Goal: Information Seeking & Learning: Learn about a topic

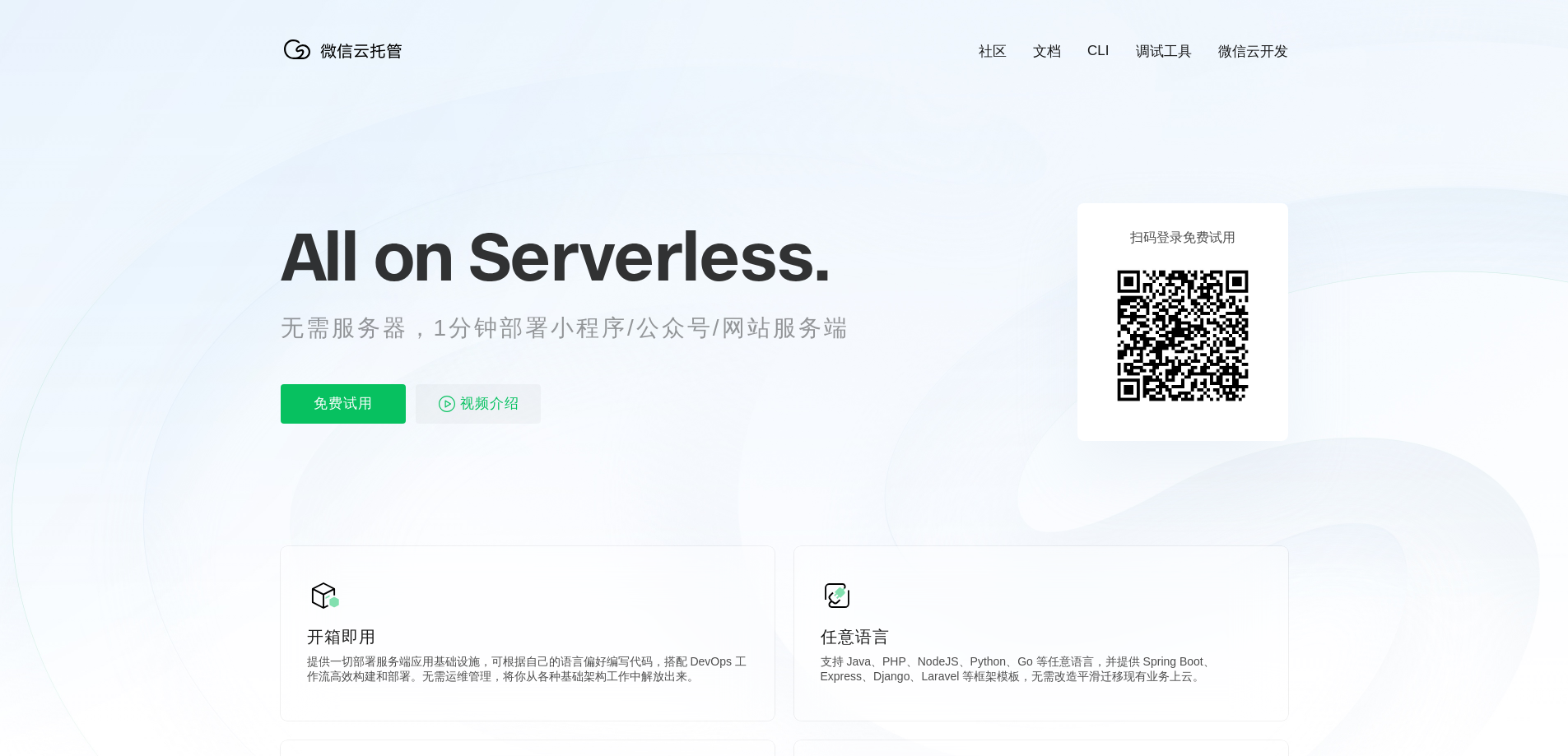
scroll to position [0, 2927]
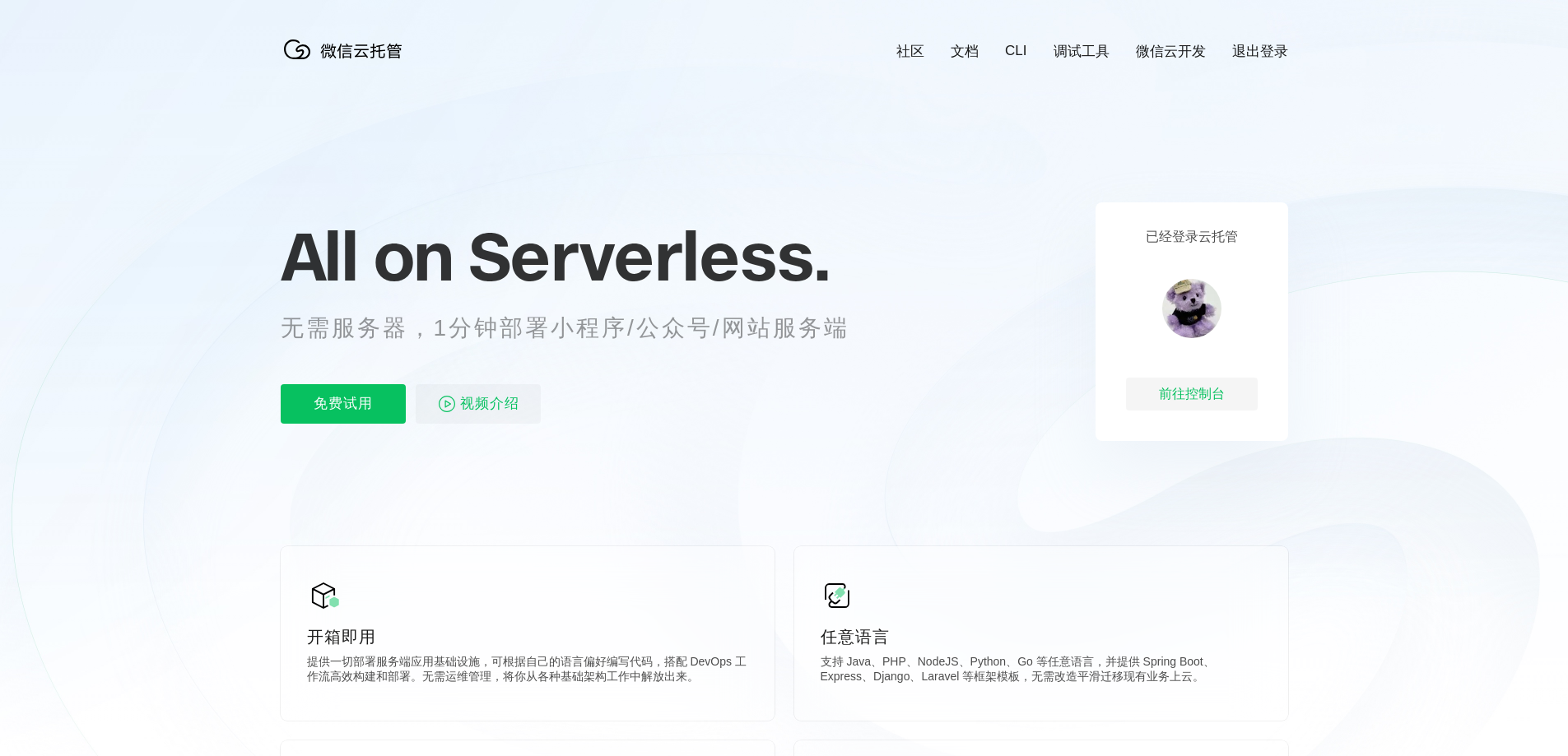
scroll to position [0, 2927]
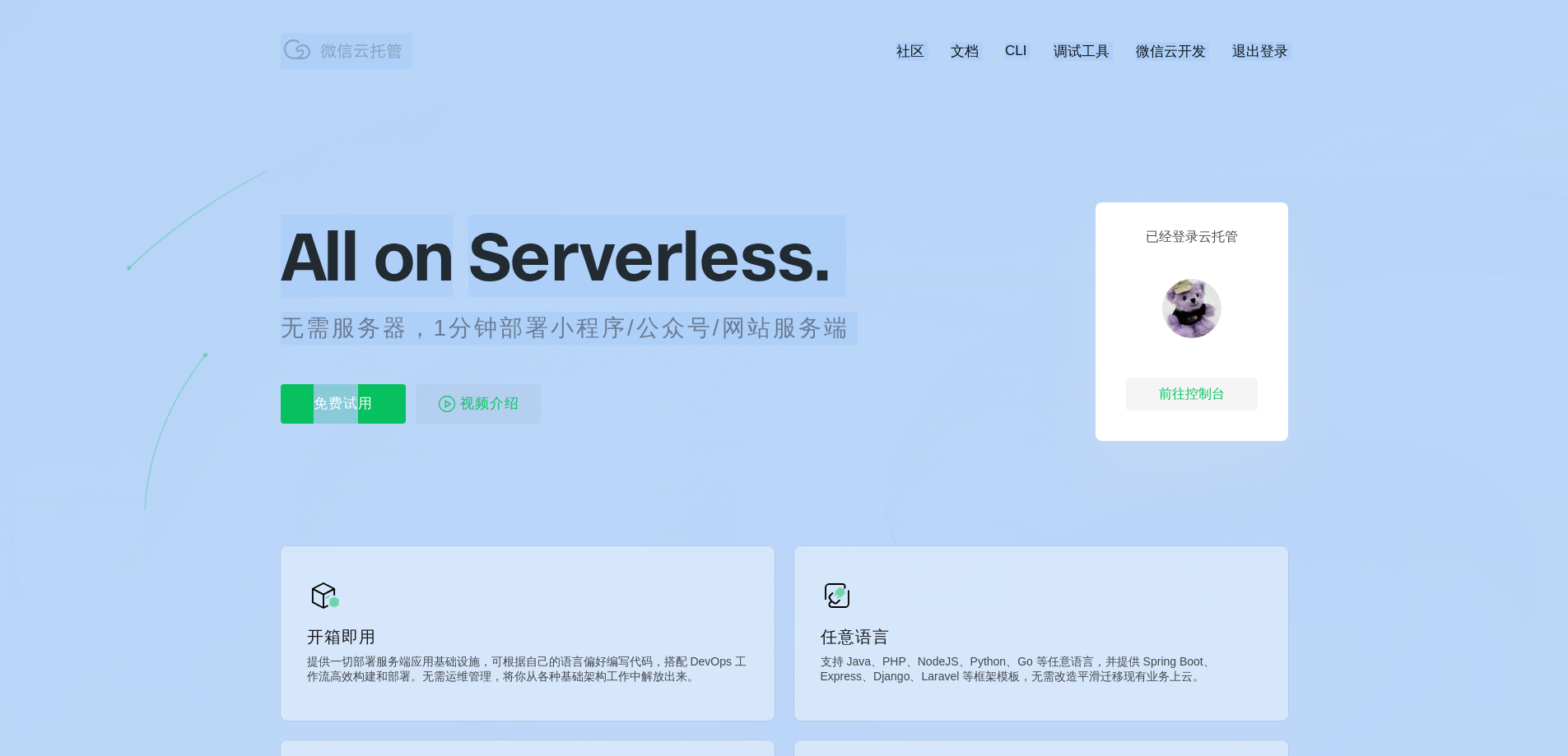
drag, startPoint x: 358, startPoint y: 397, endPoint x: 469, endPoint y: 504, distance: 154.2
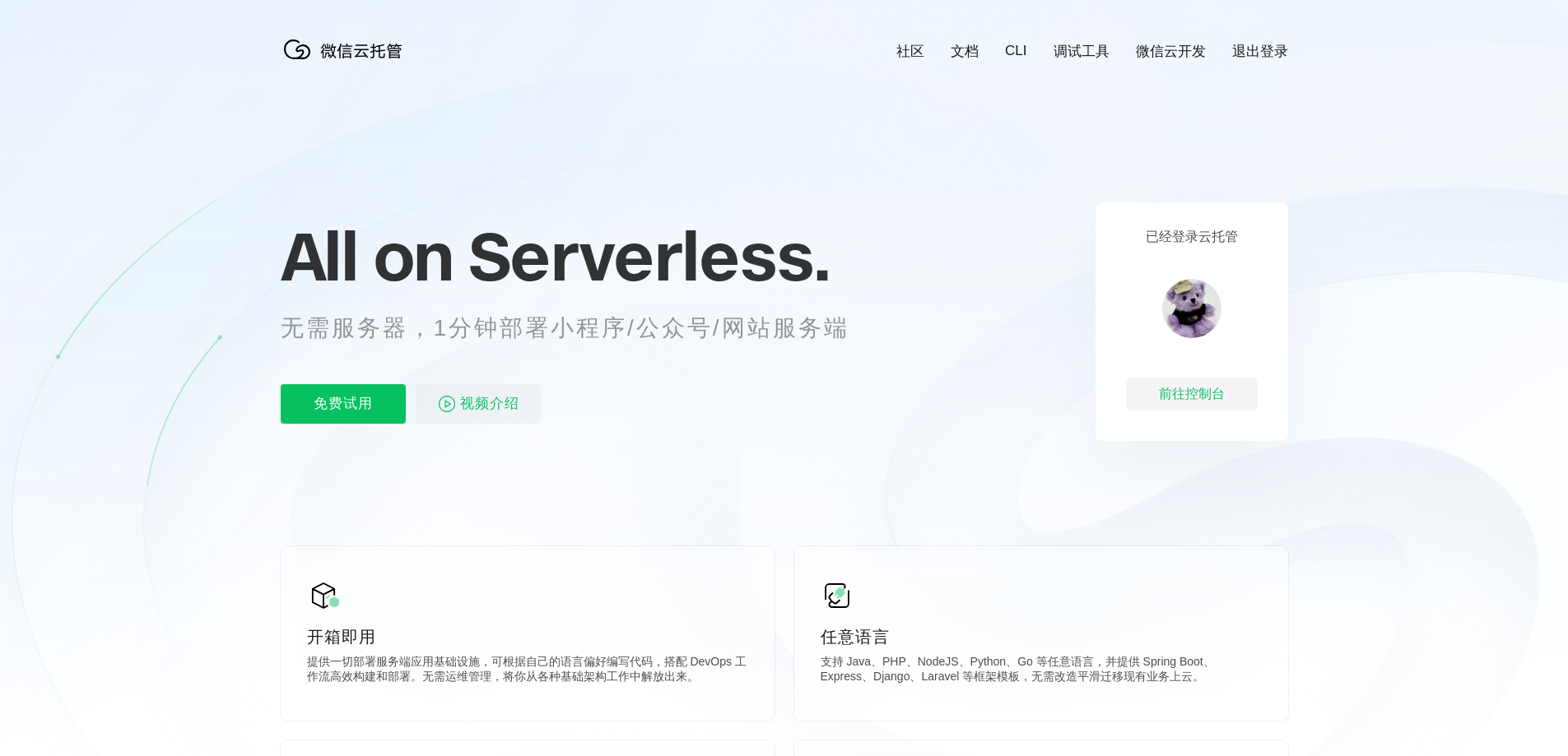
click at [473, 498] on icon at bounding box center [784, 444] width 1580 height 888
drag, startPoint x: 1209, startPoint y: 670, endPoint x: 1248, endPoint y: 672, distance: 39.1
click at [1248, 672] on p "支持 Java、PHP、NodeJS、Python、Go 等任意语言，并提供 Spring Boot、Express、Django、Laravel 等框架模板…" at bounding box center [1041, 672] width 442 height 33
copy p "Express"
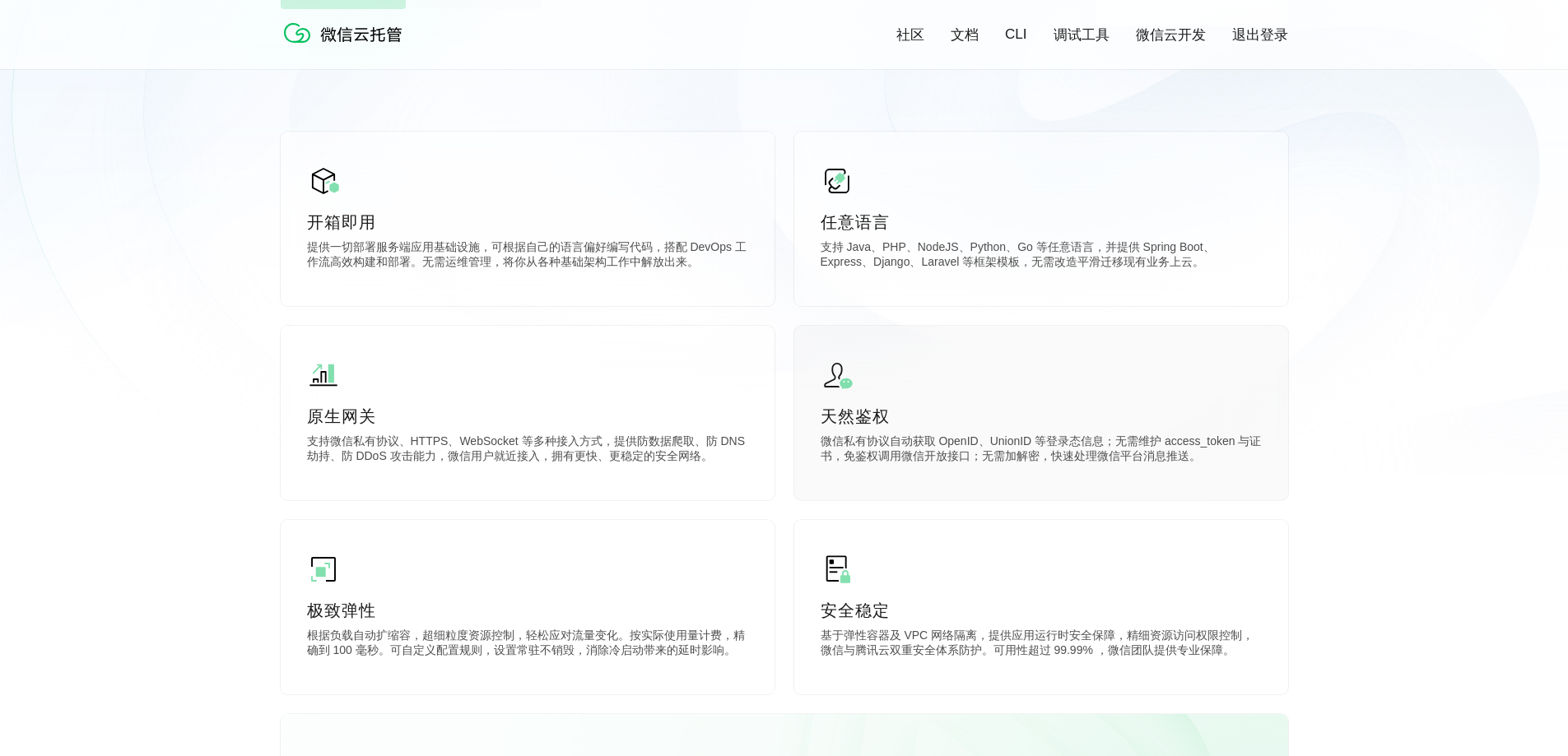
click at [941, 366] on div "天然鉴权 微信私有协议自动获取 OpenID、UnionID 等登录态信息；无需维护 access_token 与证书，免鉴权调用微信开放接口；无需加解密，快…" at bounding box center [1041, 413] width 494 height 175
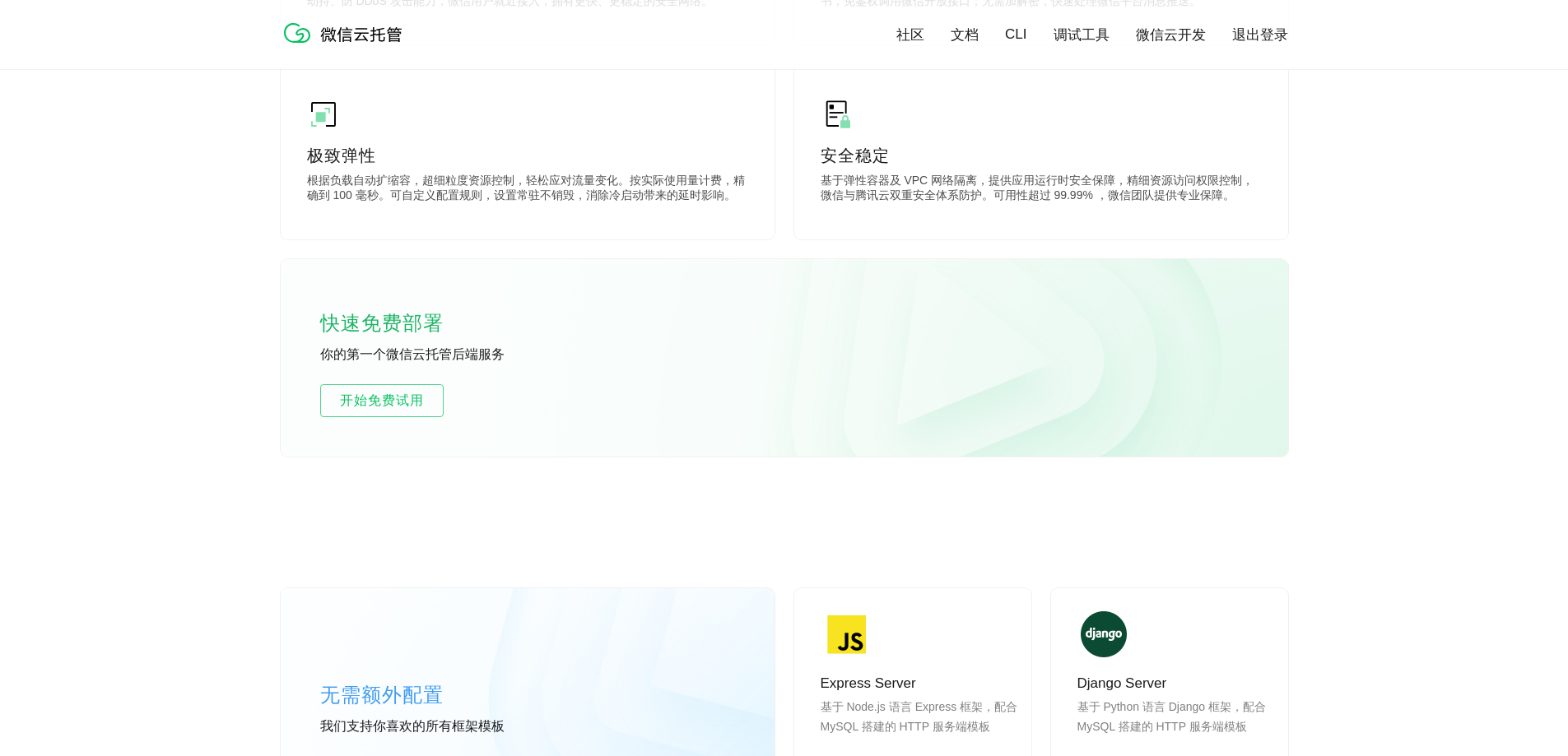
scroll to position [987, 0]
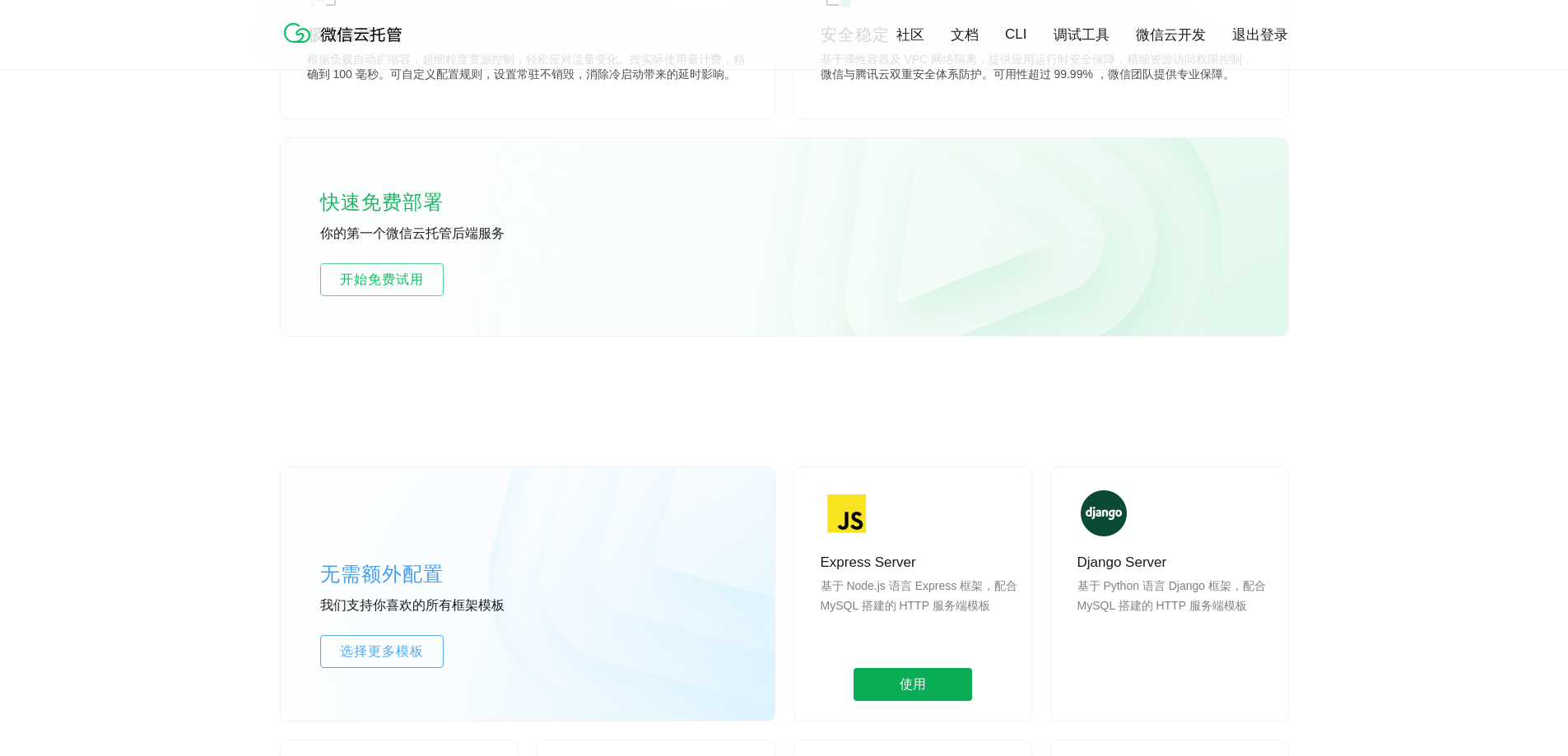
click at [940, 691] on span "使用" at bounding box center [913, 685] width 118 height 33
